Goal: Navigation & Orientation: Find specific page/section

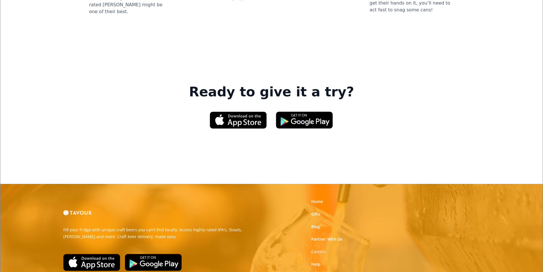
scroll to position [862, 0]
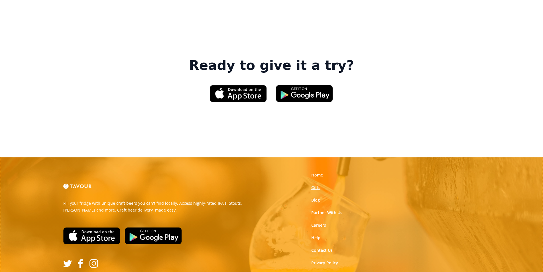
click at [313, 185] on link "Gifts" at bounding box center [315, 188] width 9 height 6
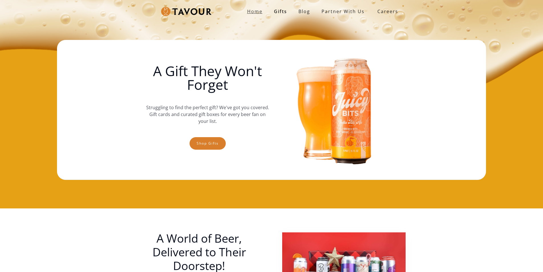
click at [261, 15] on link "Home" at bounding box center [254, 11] width 27 height 11
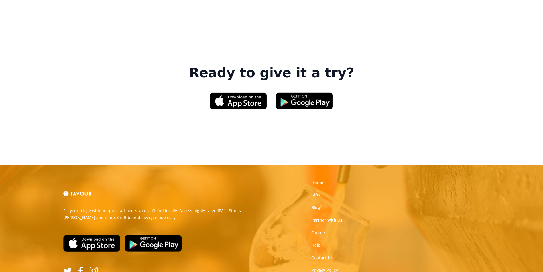
scroll to position [862, 0]
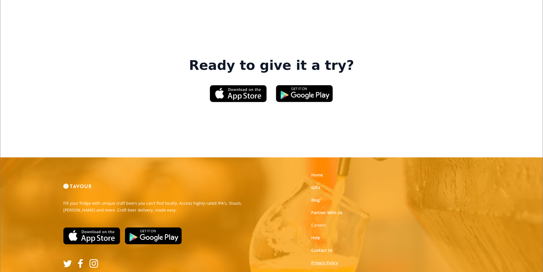
click at [313, 260] on link "Privacy Policy" at bounding box center [324, 263] width 27 height 6
